Goal: Check status: Check status

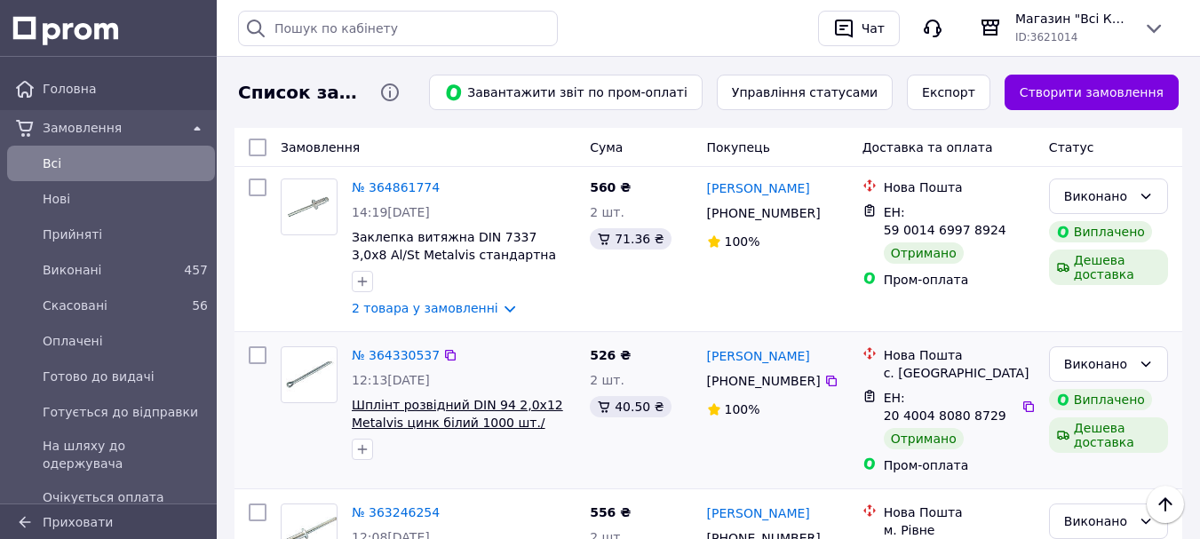
scroll to position [355, 0]
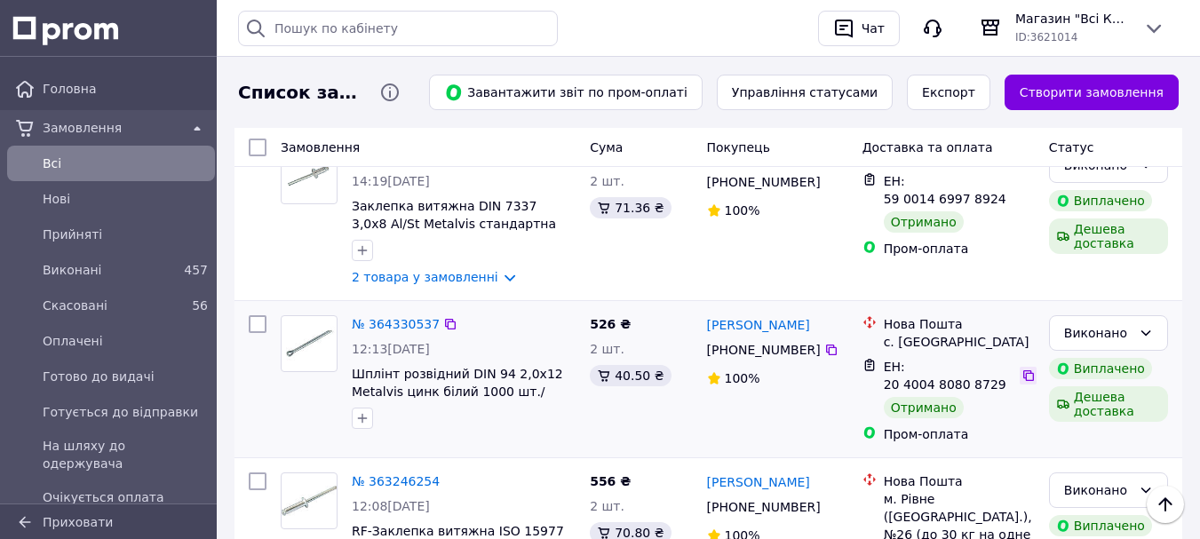
click at [1026, 369] on icon at bounding box center [1028, 376] width 14 height 14
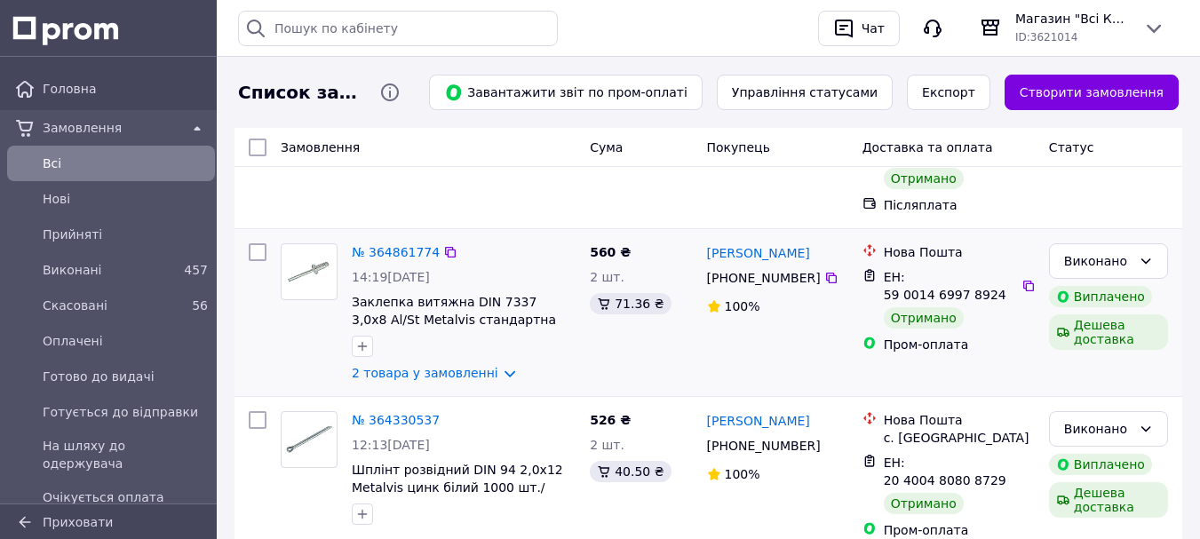
scroll to position [266, 0]
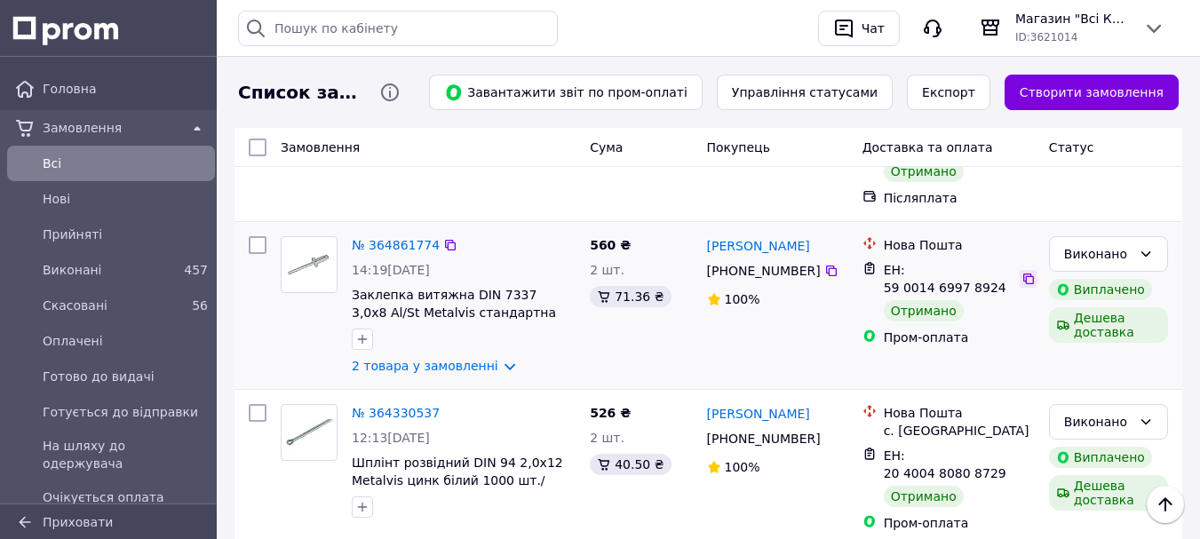
click at [1022, 272] on icon at bounding box center [1028, 279] width 14 height 14
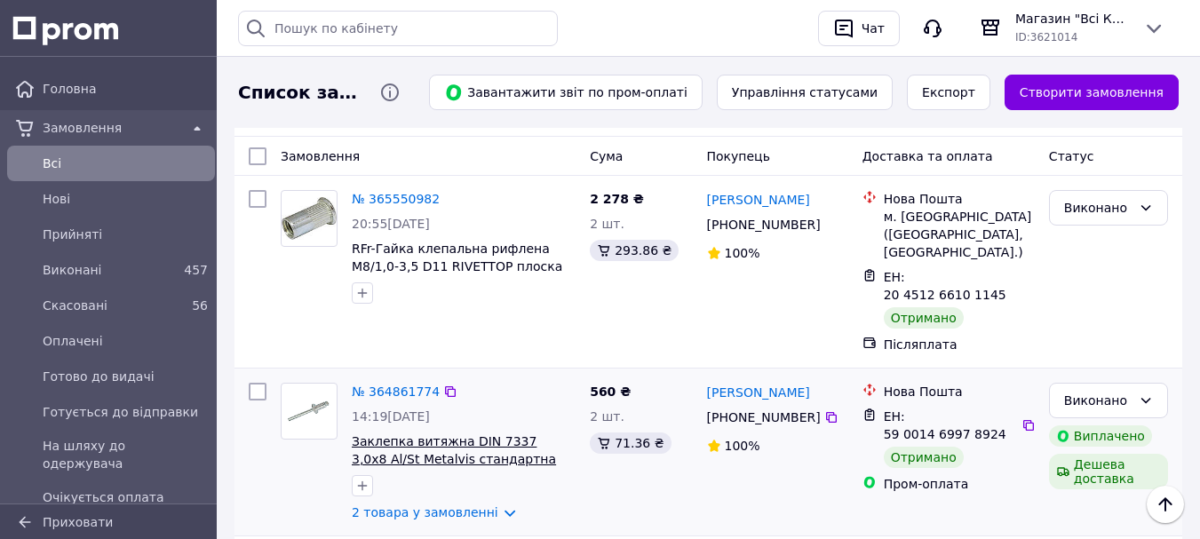
scroll to position [89, 0]
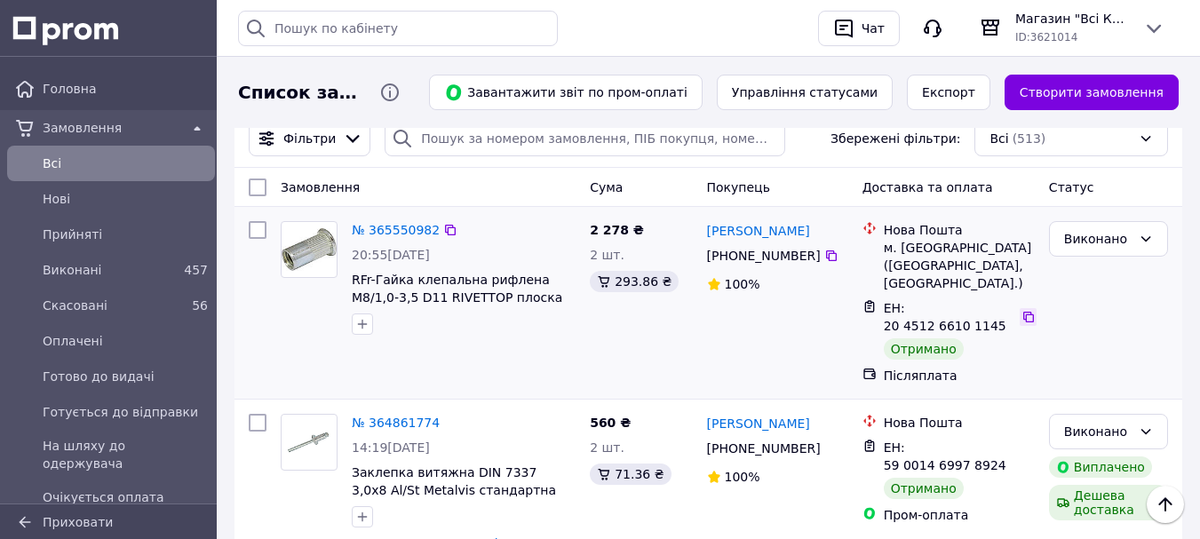
click at [1021, 310] on icon at bounding box center [1028, 317] width 14 height 14
click at [386, 233] on link "№ 365550982" at bounding box center [396, 230] width 88 height 14
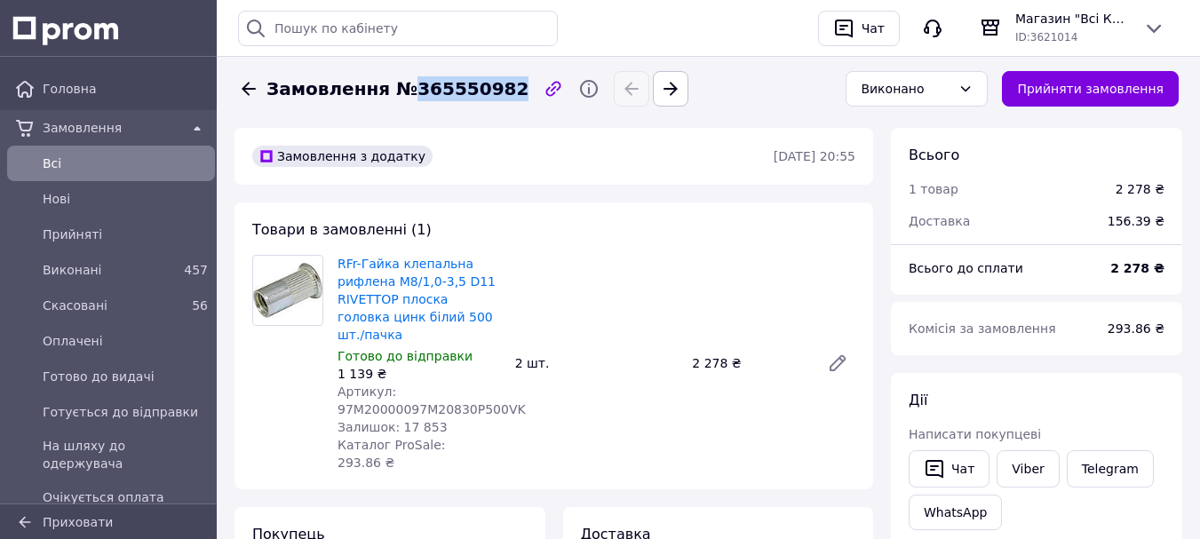
drag, startPoint x: 403, startPoint y: 89, endPoint x: 490, endPoint y: 92, distance: 87.1
click at [490, 92] on span "Замовлення №365550982" at bounding box center [397, 89] width 262 height 26
copy span "365550982"
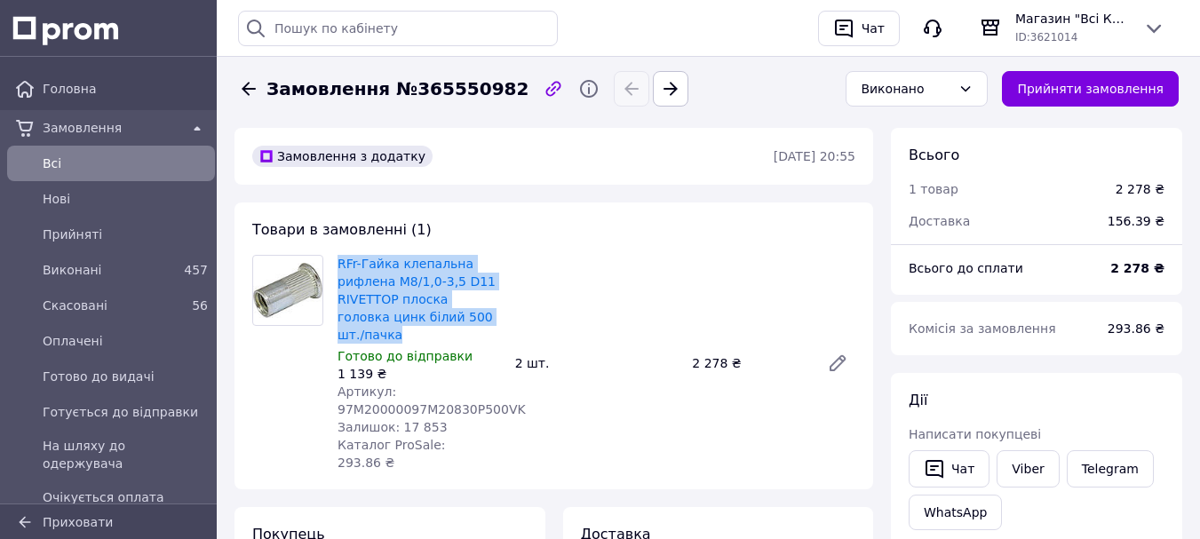
drag, startPoint x: 486, startPoint y: 320, endPoint x: 336, endPoint y: 261, distance: 161.1
click at [336, 261] on div "RFr-Гайка клепальна рифлена М8/1,0-3,5 D11 RIVETTOP плоска головка цинк білий 5…" at bounding box center [419, 363] width 178 height 224
copy link "RFr-Гайка клепальна рифлена М8/1,0-3,5 D11 RIVETTOP плоска головка цинк білий 5…"
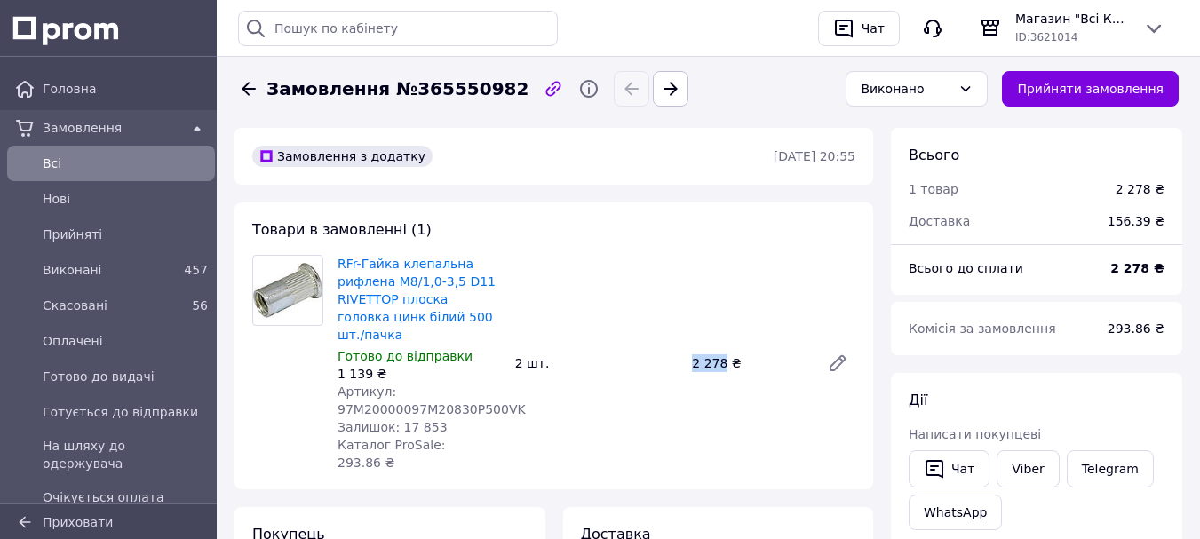
drag, startPoint x: 690, startPoint y: 349, endPoint x: 719, endPoint y: 345, distance: 29.5
click at [719, 351] on div "2 278 ₴" at bounding box center [749, 363] width 128 height 25
drag, startPoint x: 618, startPoint y: 395, endPoint x: 591, endPoint y: 398, distance: 27.7
click at [617, 395] on div "RFr-Гайка клепальна рифлена М8/1,0-3,5 D11 RIVETTOP плоска головка цинк білий 5…" at bounding box center [596, 363] width 532 height 224
drag, startPoint x: 434, startPoint y: 425, endPoint x: 465, endPoint y: 425, distance: 31.1
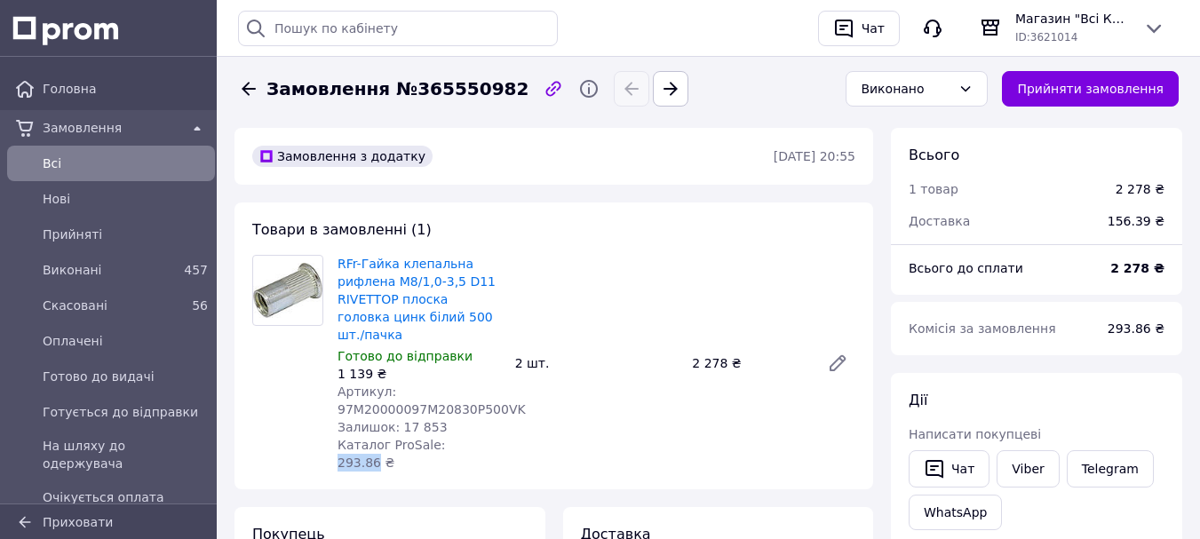
click at [445, 438] on span "Каталог ProSale: 293.86 ₴" at bounding box center [391, 454] width 107 height 32
copy span "293.86"
click at [114, 166] on span "Всi" at bounding box center [125, 164] width 165 height 18
